Goal: Task Accomplishment & Management: Complete application form

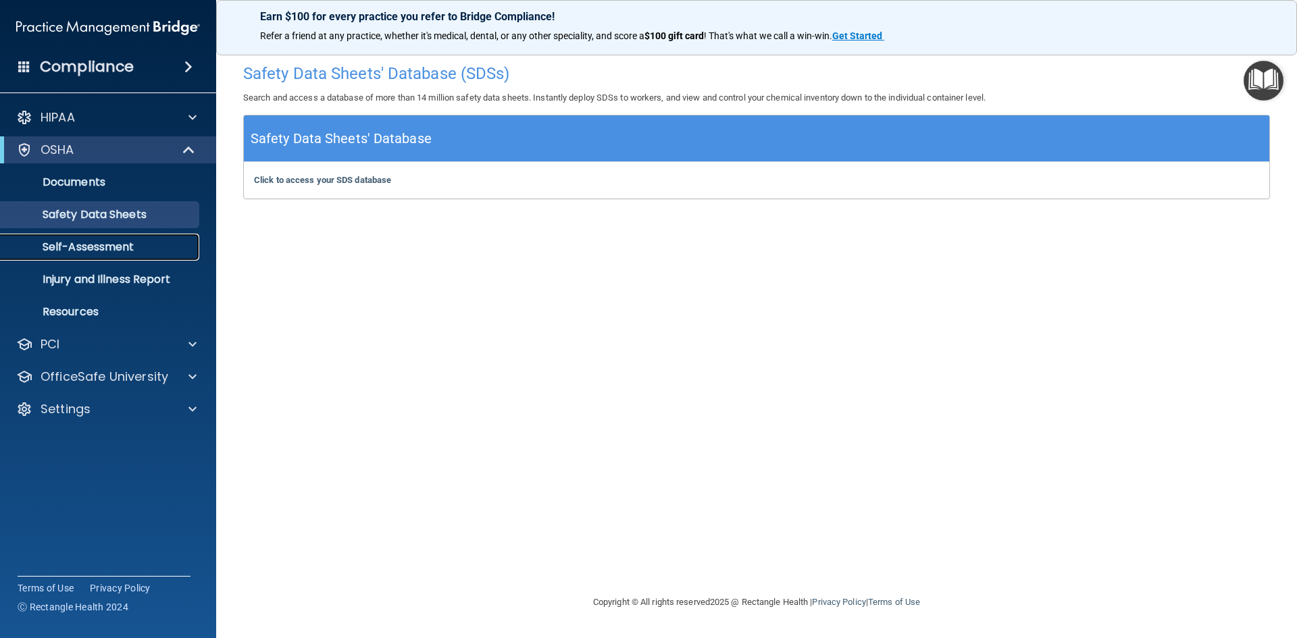
click at [122, 245] on p "Self-Assessment" at bounding box center [101, 247] width 184 height 14
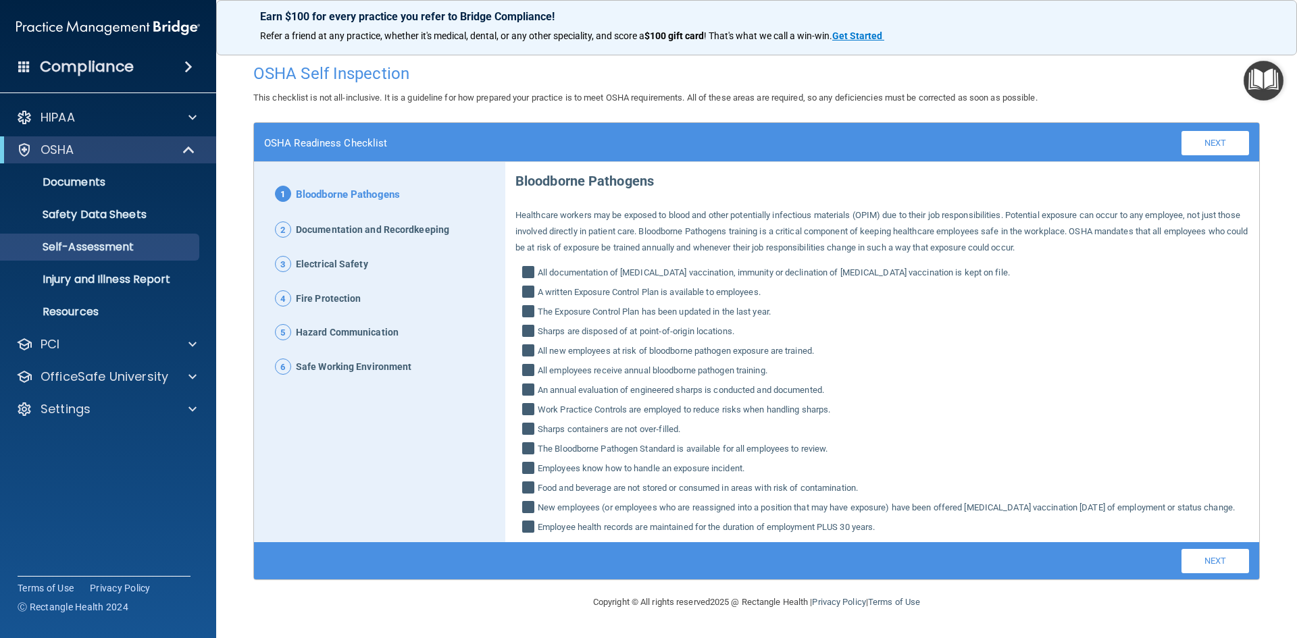
click at [524, 272] on input "All documentation of [MEDICAL_DATA] vaccination, immunity or declination of [ME…" at bounding box center [530, 274] width 16 height 14
click at [525, 267] on input "All documentation of [MEDICAL_DATA] vaccination, immunity or declination of [ME…" at bounding box center [530, 274] width 16 height 14
checkbox input "true"
click at [1199, 573] on link "Next" at bounding box center [1215, 561] width 68 height 24
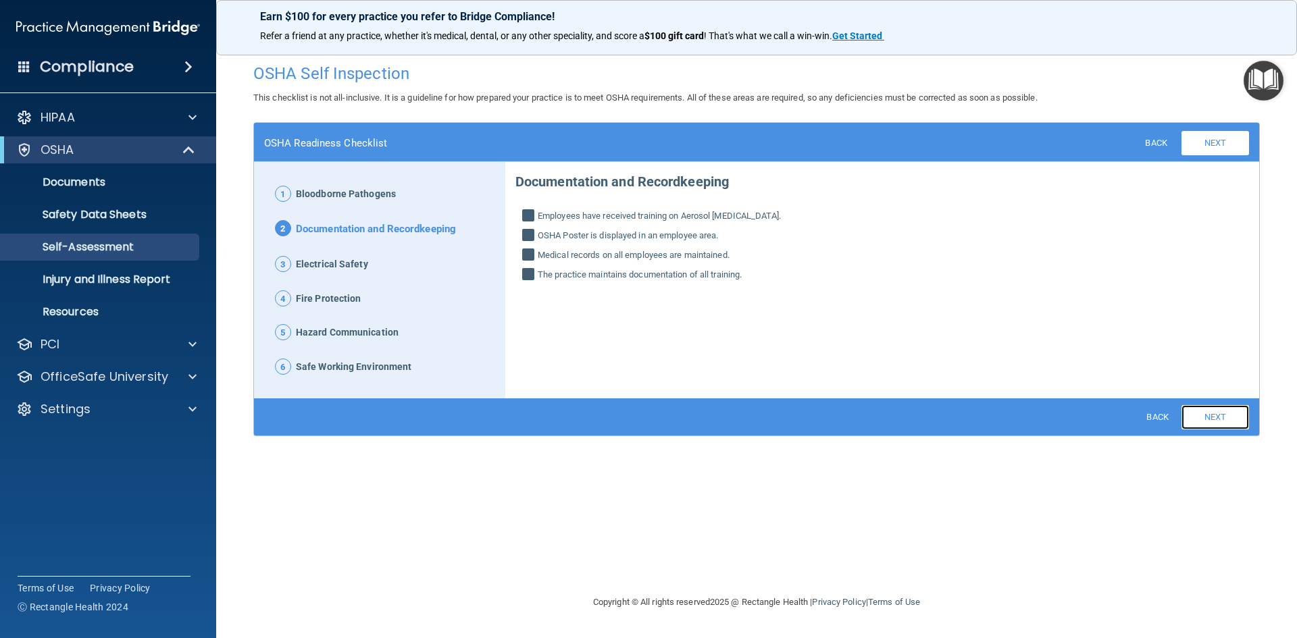
click at [1207, 418] on link "Next" at bounding box center [1215, 417] width 68 height 24
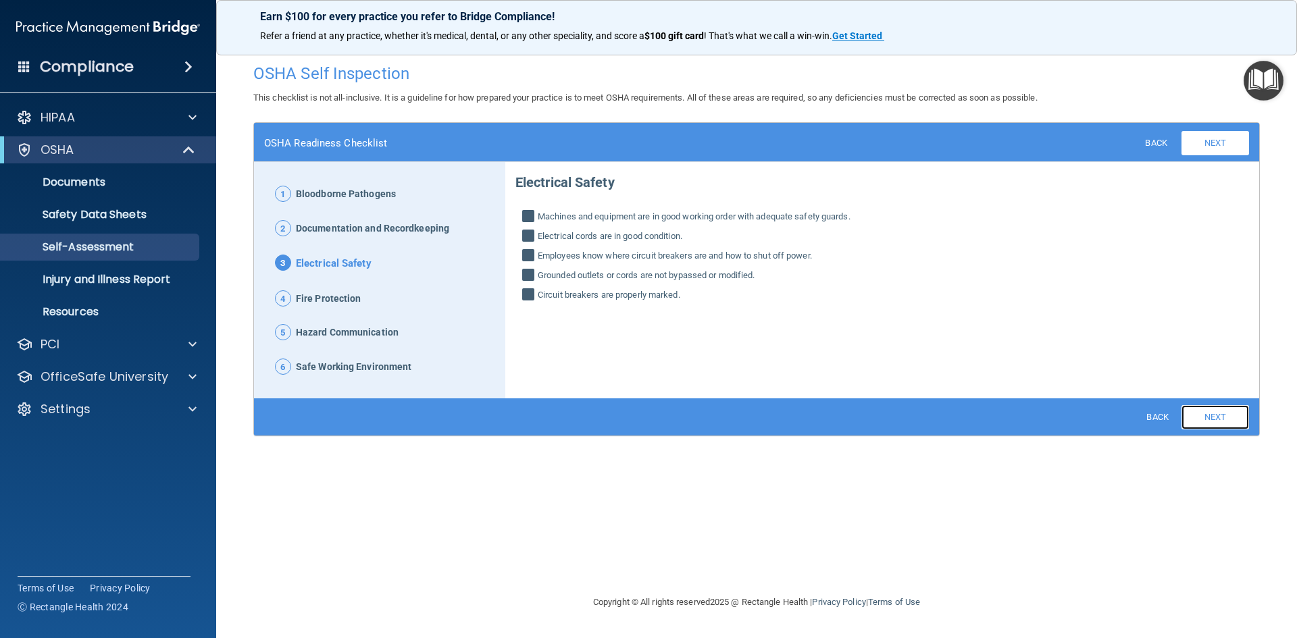
click at [1208, 412] on link "Next" at bounding box center [1215, 417] width 68 height 24
click at [1213, 419] on link "Next" at bounding box center [1215, 417] width 68 height 24
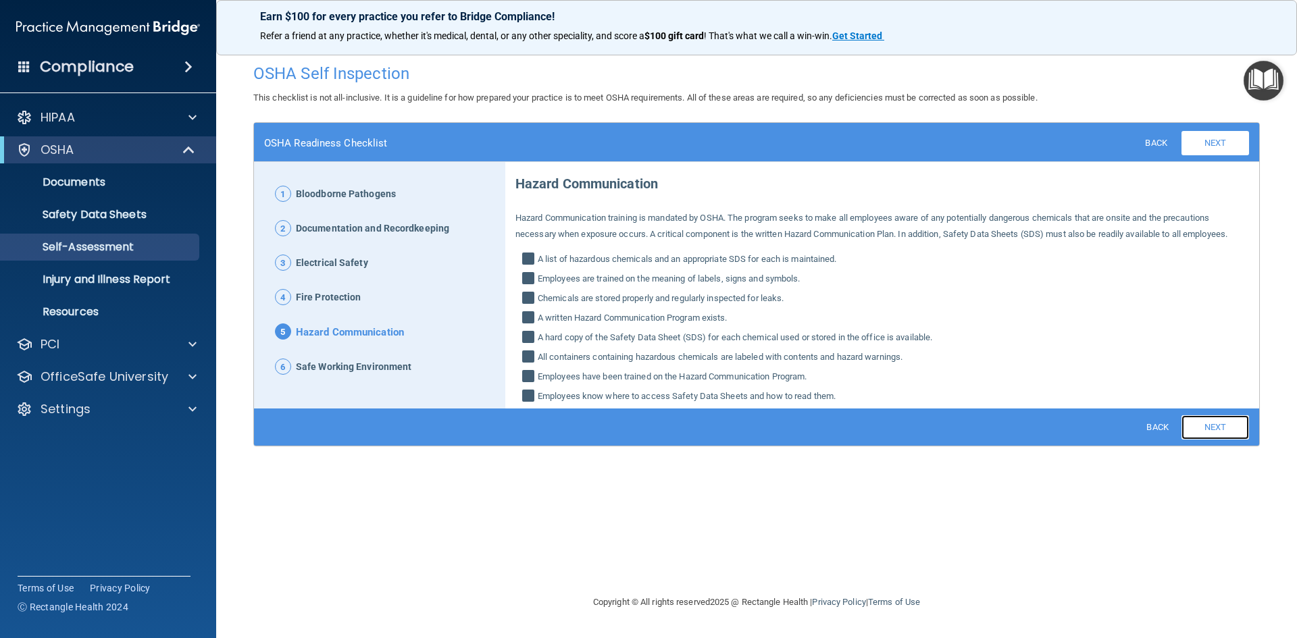
click at [1207, 422] on link "Next" at bounding box center [1215, 427] width 68 height 24
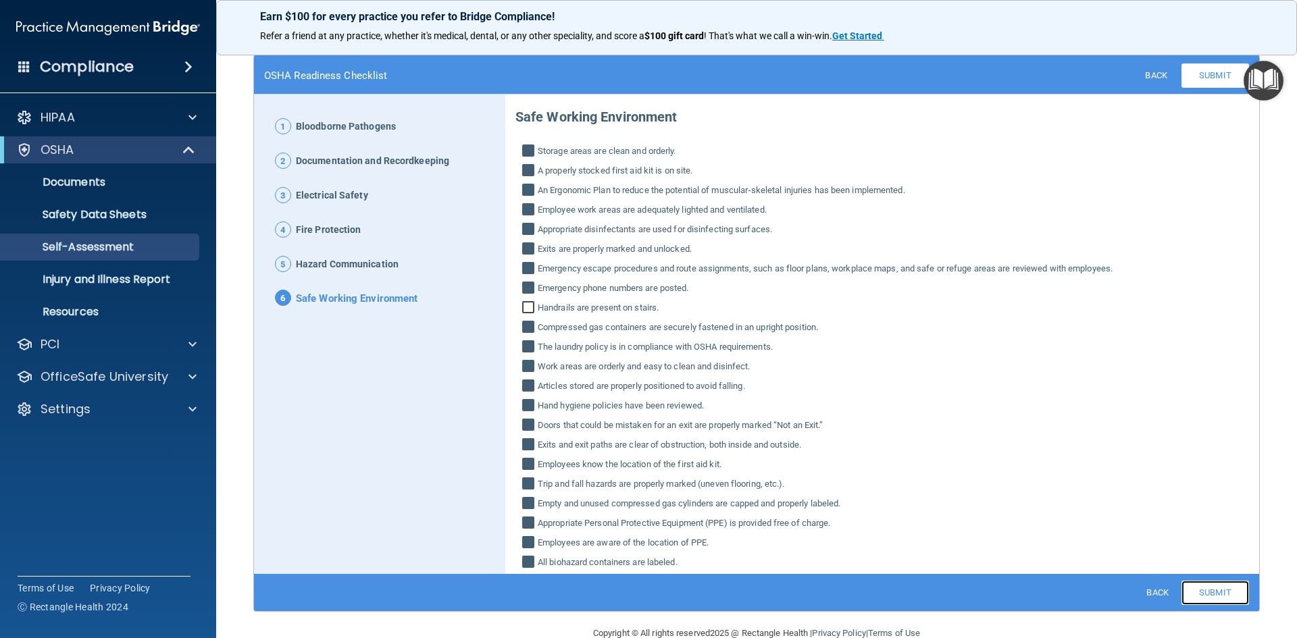
scroll to position [95, 0]
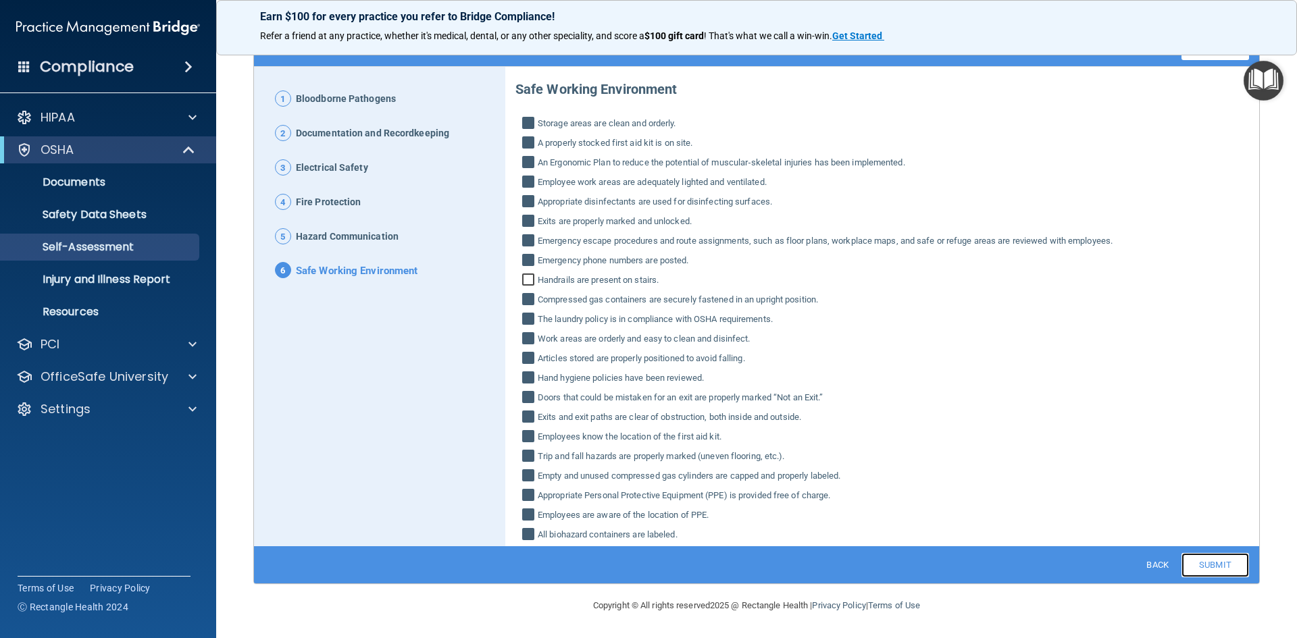
click at [1205, 563] on link "Submit" at bounding box center [1215, 565] width 68 height 24
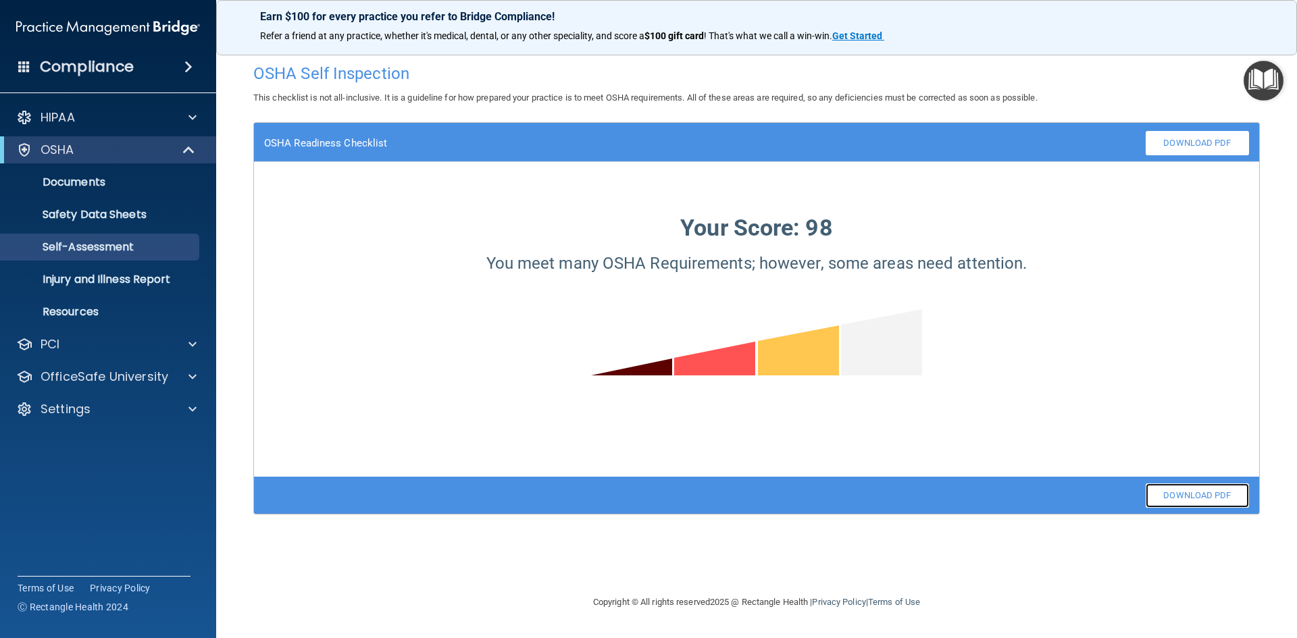
click at [1200, 494] on link "Download PDF" at bounding box center [1196, 496] width 103 height 24
click at [104, 278] on p "Injury and Illness Report" at bounding box center [101, 280] width 184 height 14
